Goal: Information Seeking & Learning: Learn about a topic

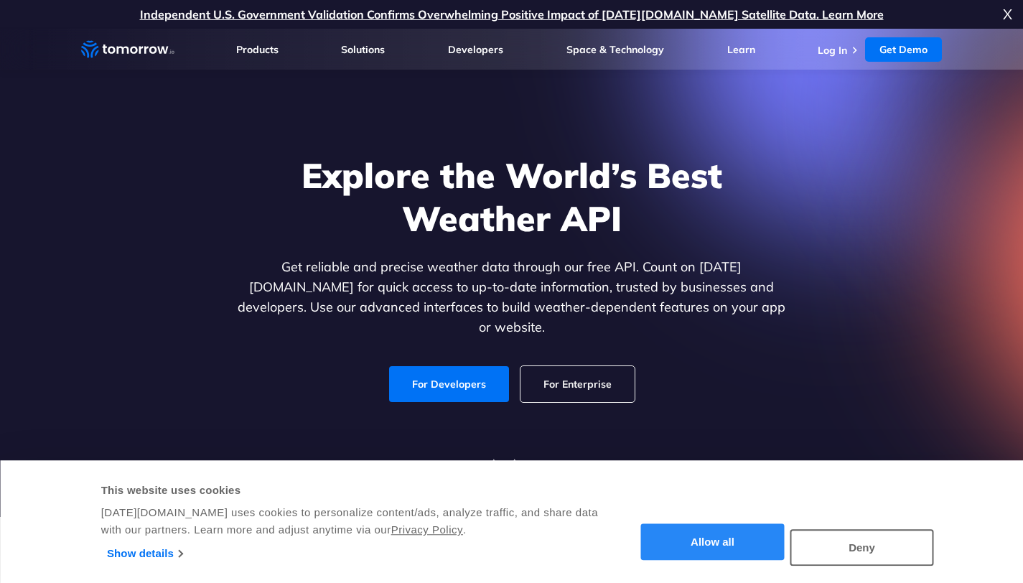
click at [719, 541] on button "Allow all" at bounding box center [713, 542] width 144 height 37
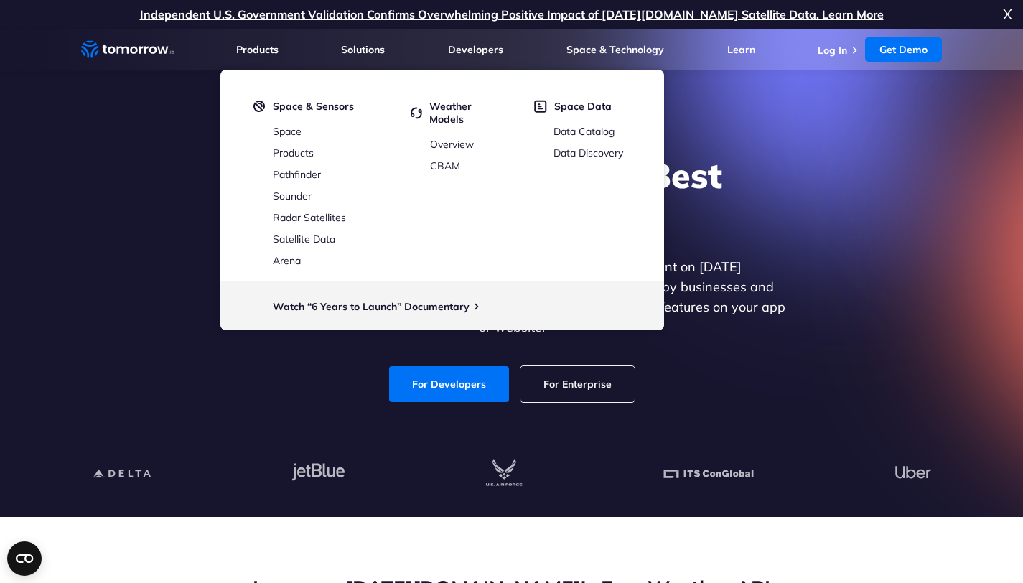
click at [799, 261] on div "Explore the World’s Best Weather API Get reliable and precise weather data thro…" at bounding box center [512, 278] width 884 height 305
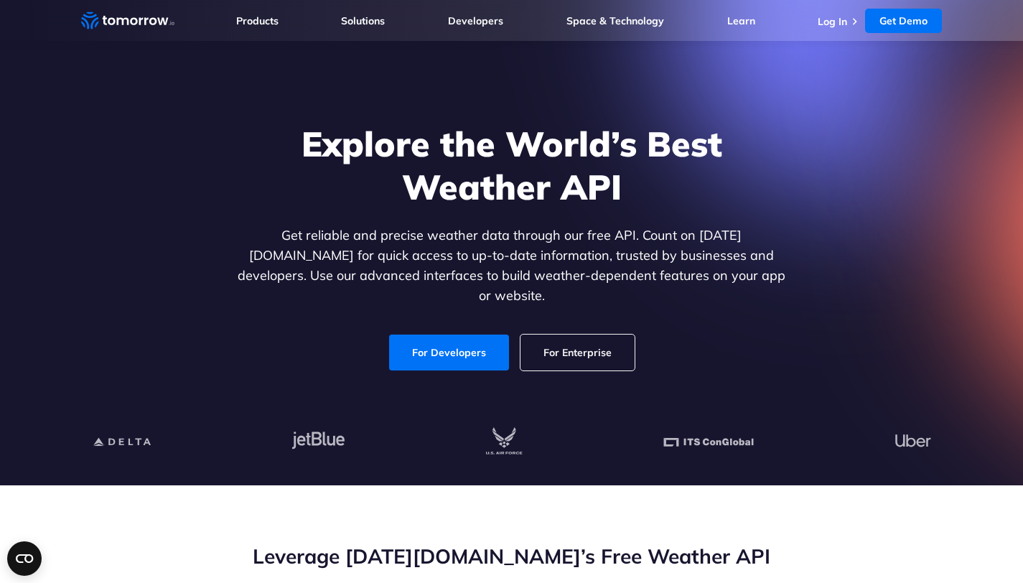
scroll to position [6, 0]
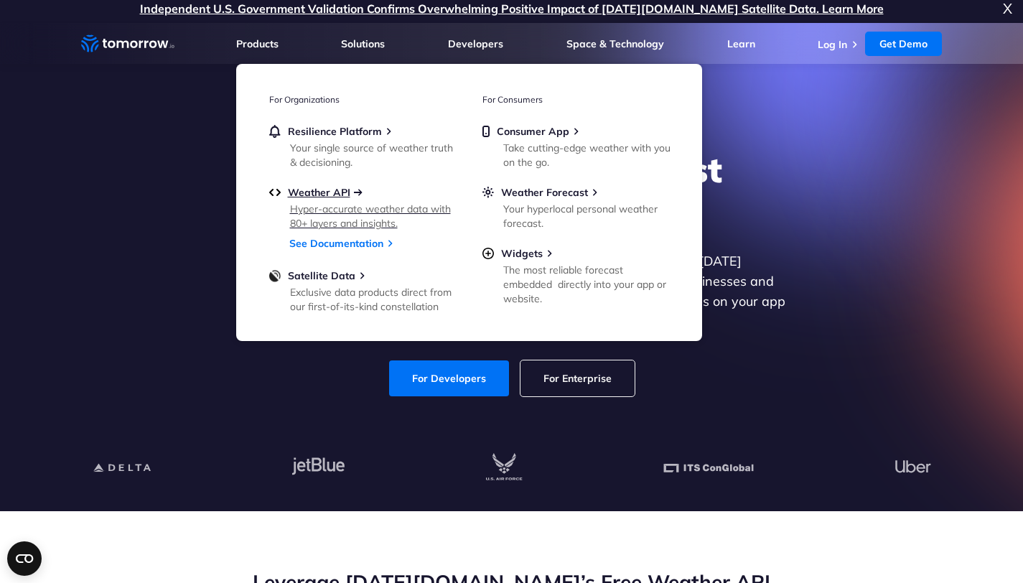
click at [314, 195] on span "Weather API" at bounding box center [319, 192] width 62 height 13
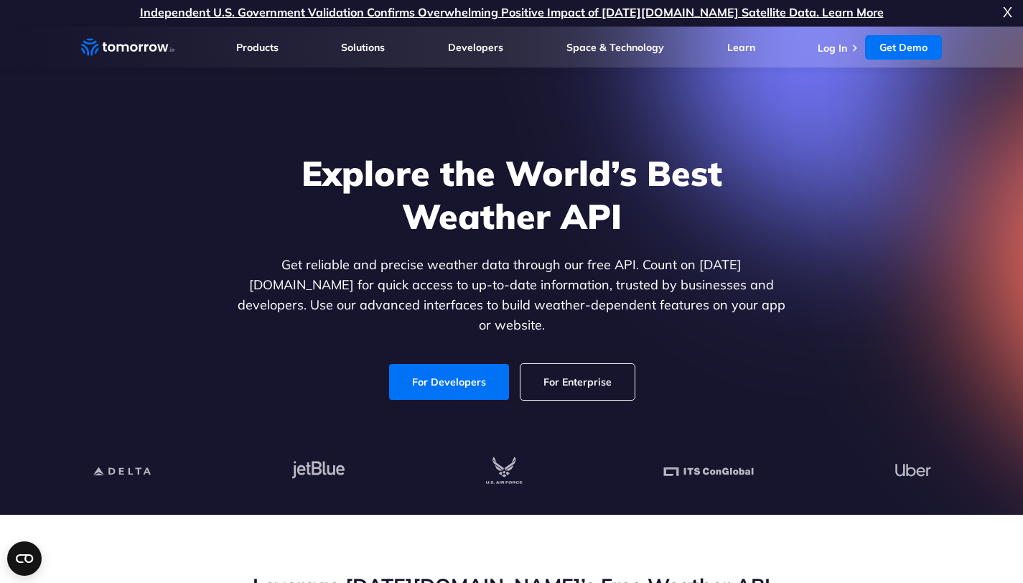
scroll to position [3, 0]
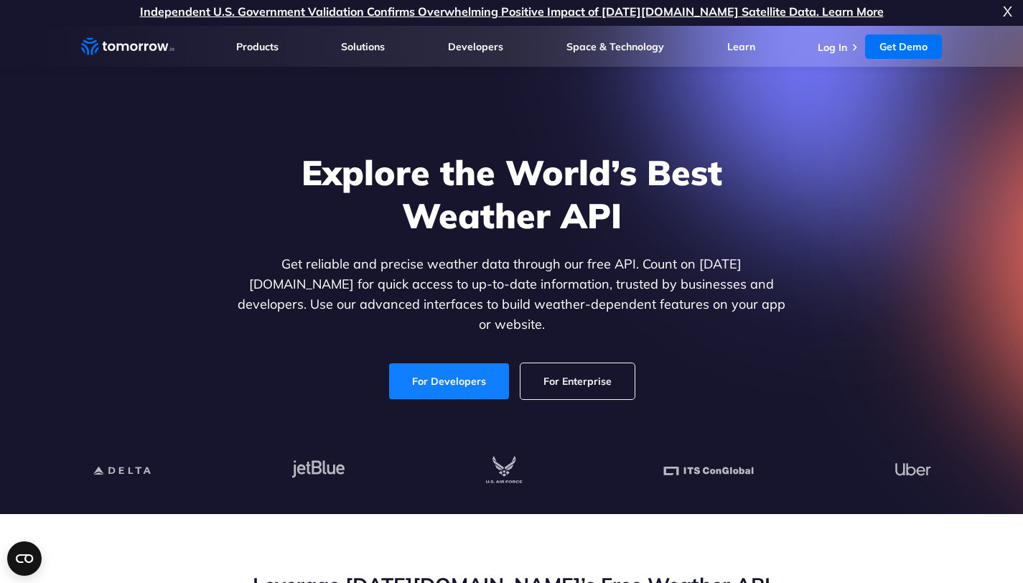
click at [447, 377] on link "For Developers" at bounding box center [449, 381] width 120 height 36
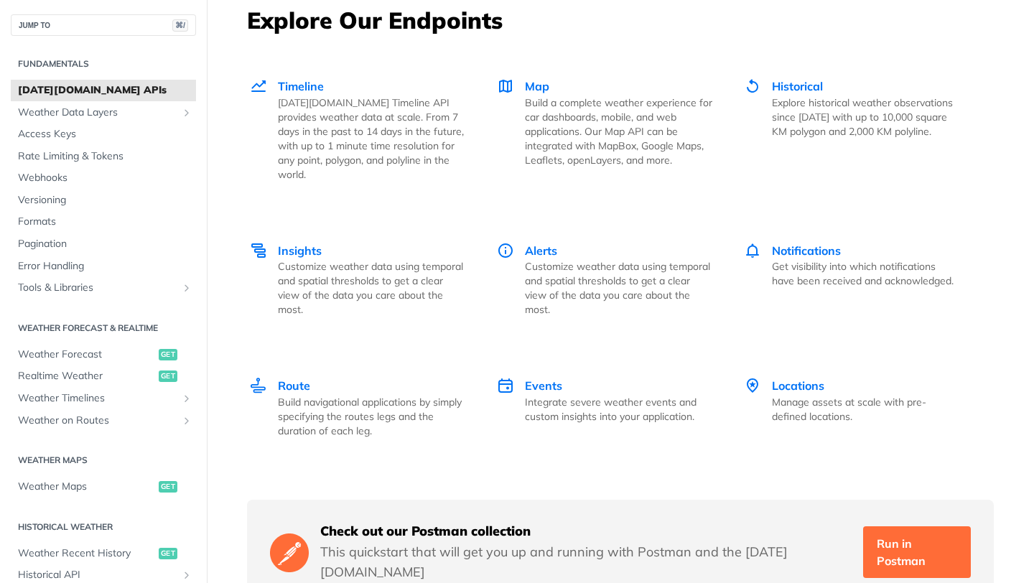
scroll to position [2240, 0]
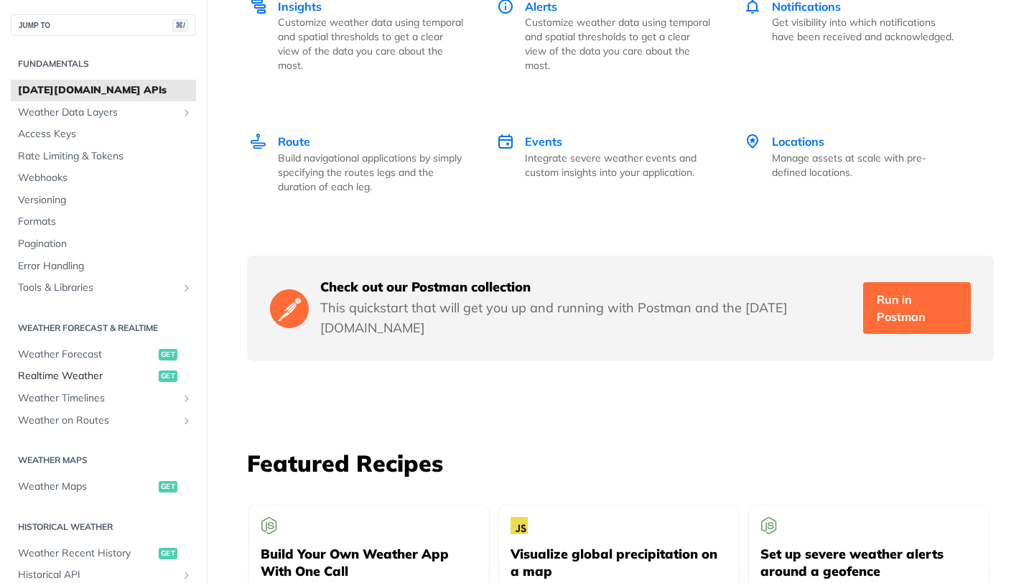
click at [77, 371] on span "Realtime Weather" at bounding box center [86, 376] width 137 height 14
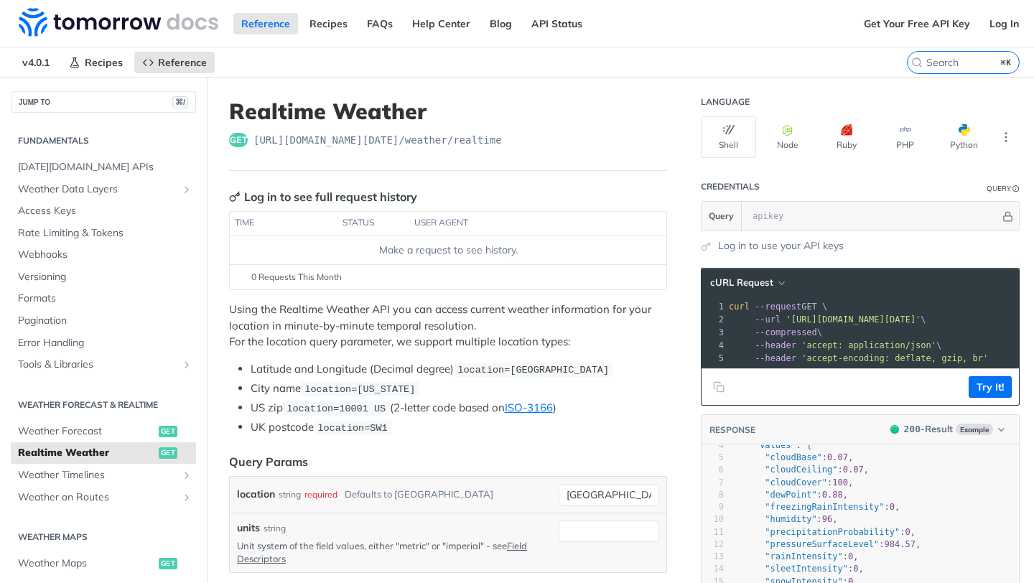
click at [511, 423] on li "UK postcode location=SW1" at bounding box center [459, 427] width 416 height 17
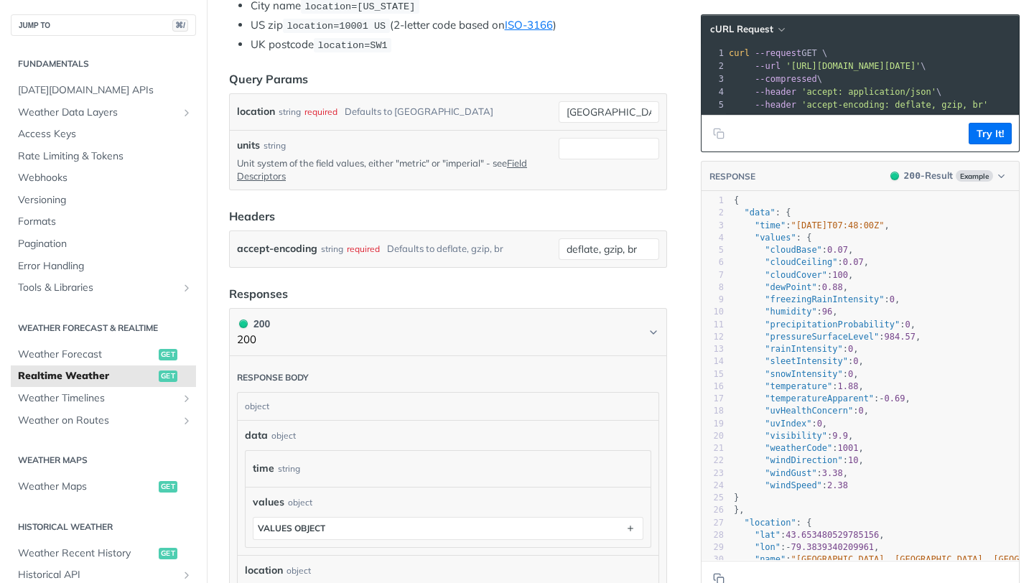
scroll to position [4, 0]
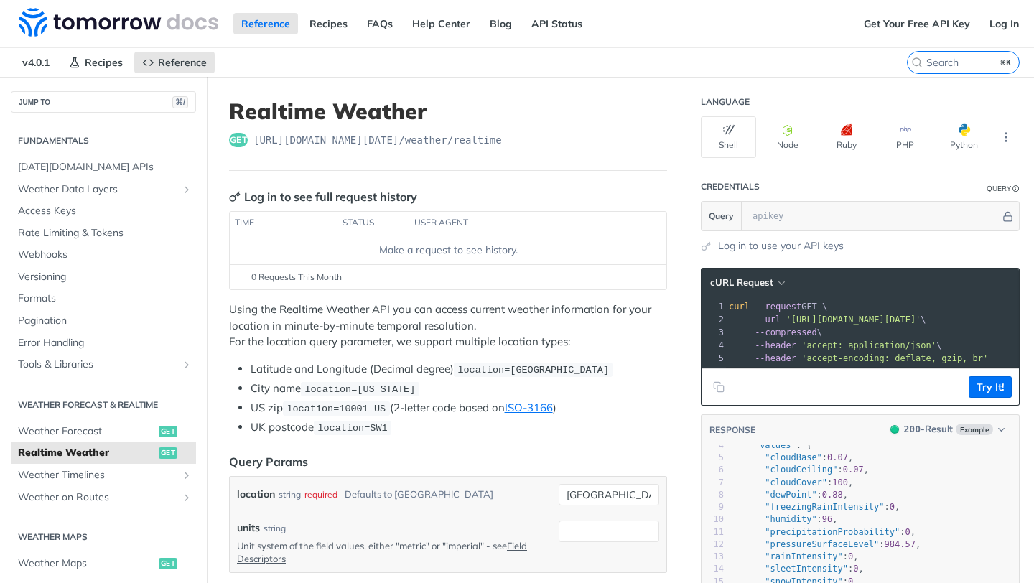
click at [598, 352] on div "Using the Realtime Weather API you can access current weather information for y…" at bounding box center [448, 368] width 438 height 134
